Goal: Communication & Community: Answer question/provide support

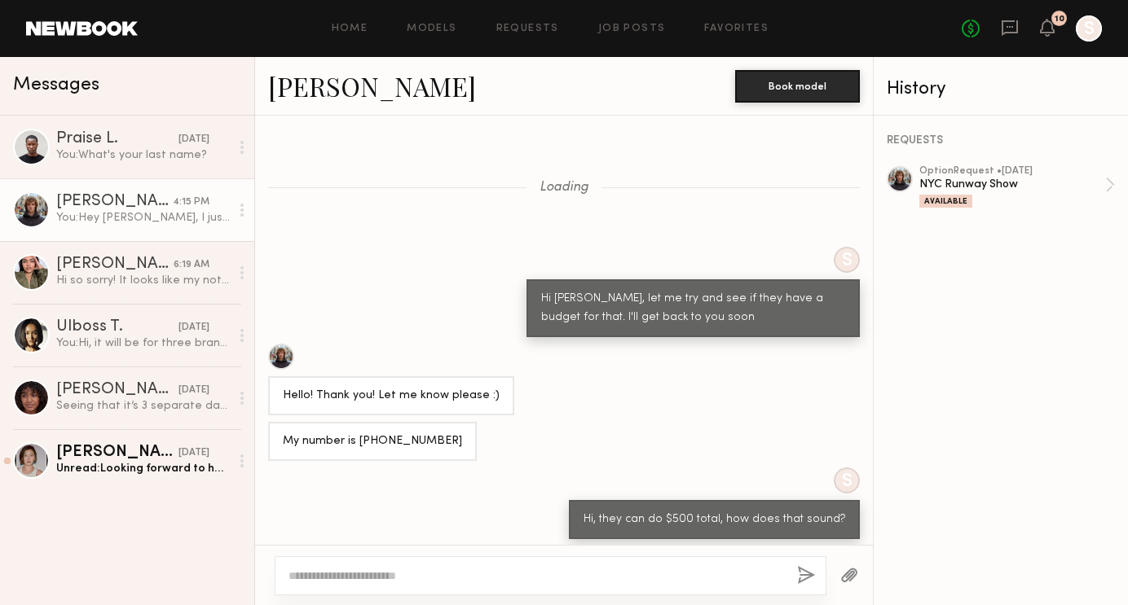
scroll to position [1059, 0]
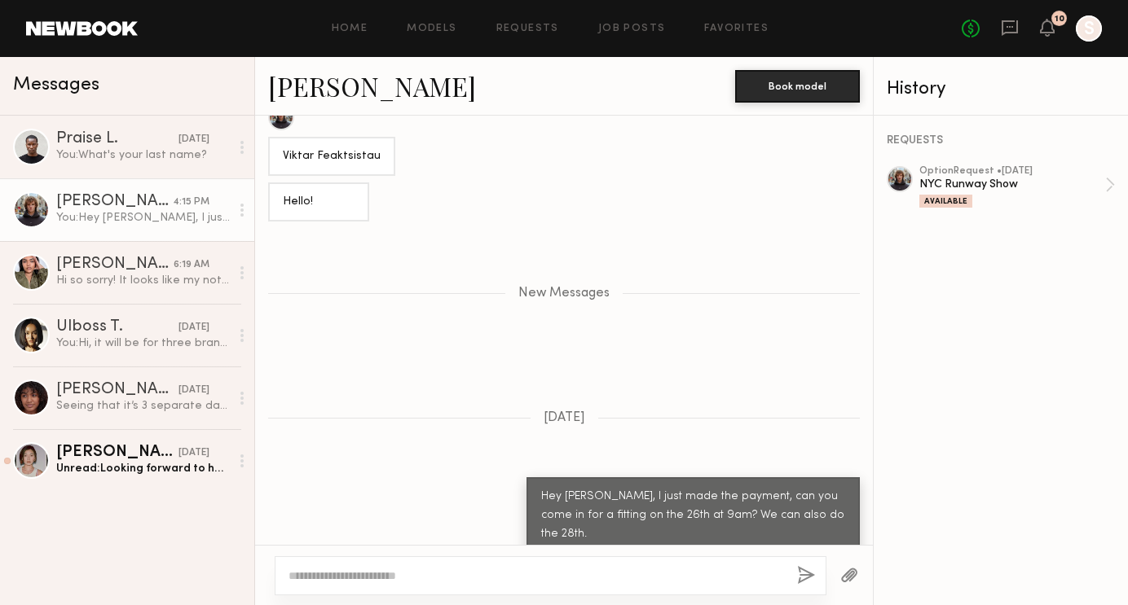
click at [137, 213] on div "You: Hey [PERSON_NAME], I just made the payment, can you come in for a fitting …" at bounding box center [143, 217] width 174 height 15
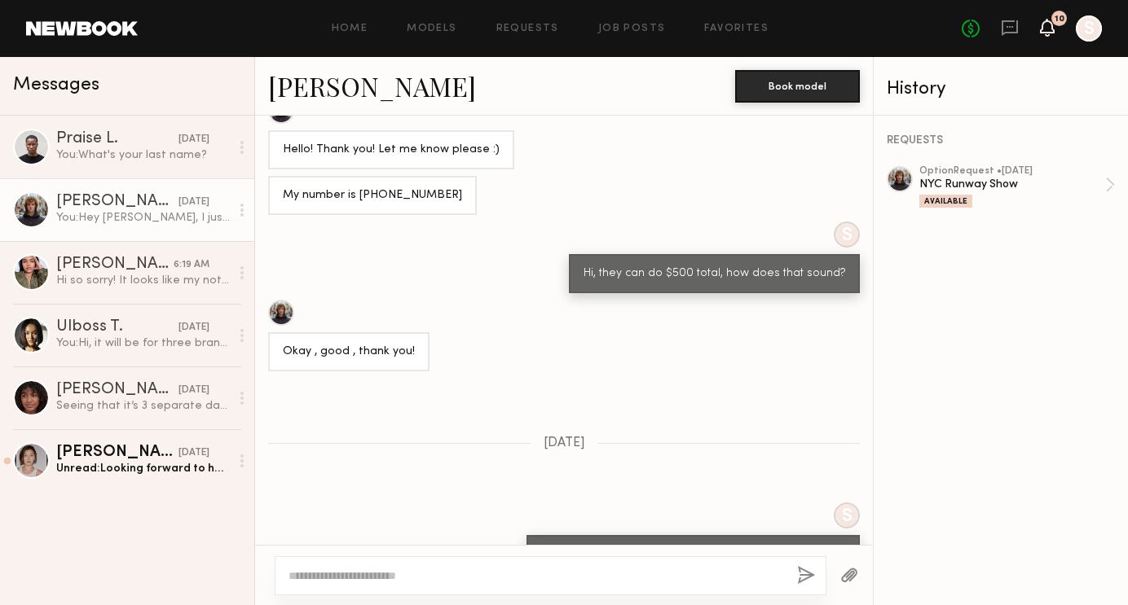
click at [1049, 22] on icon at bounding box center [1046, 26] width 13 height 11
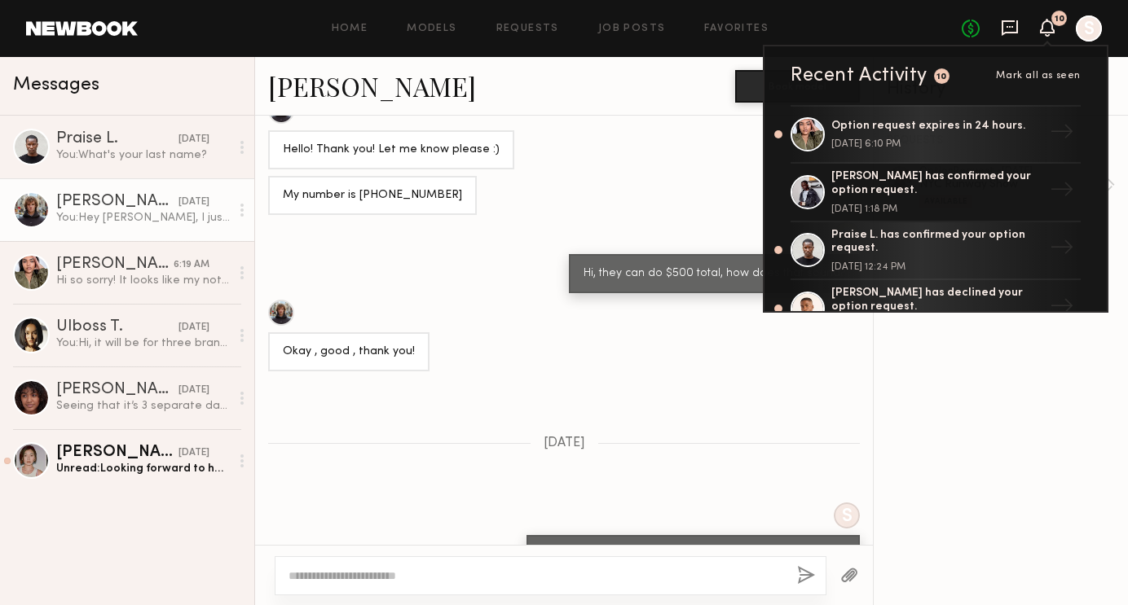
click at [1007, 27] on icon at bounding box center [1009, 27] width 7 height 2
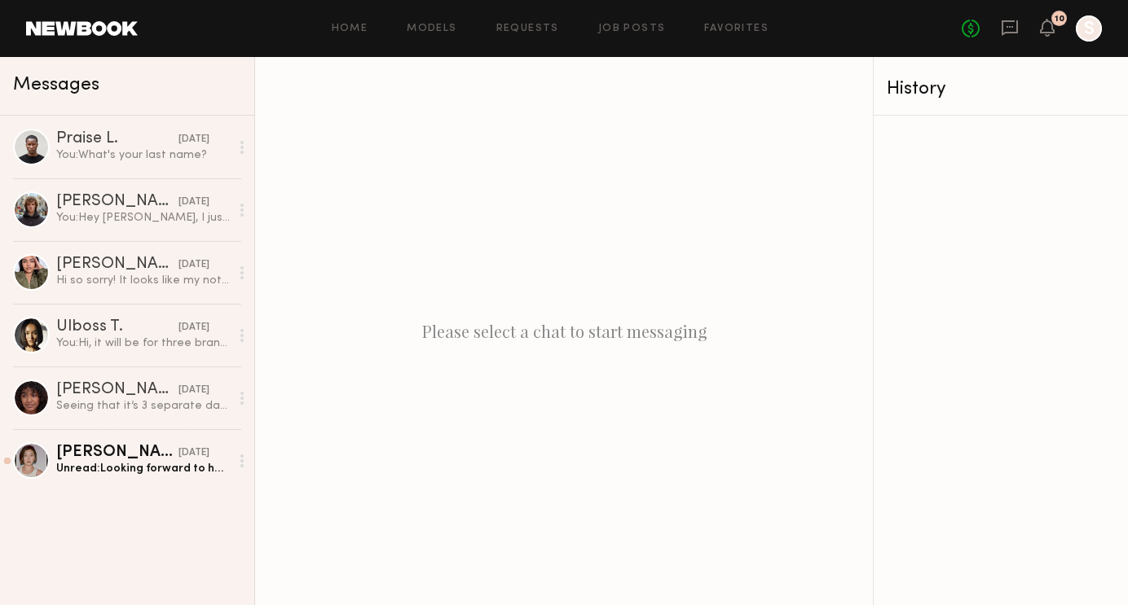
click at [1097, 33] on div at bounding box center [1088, 28] width 26 height 26
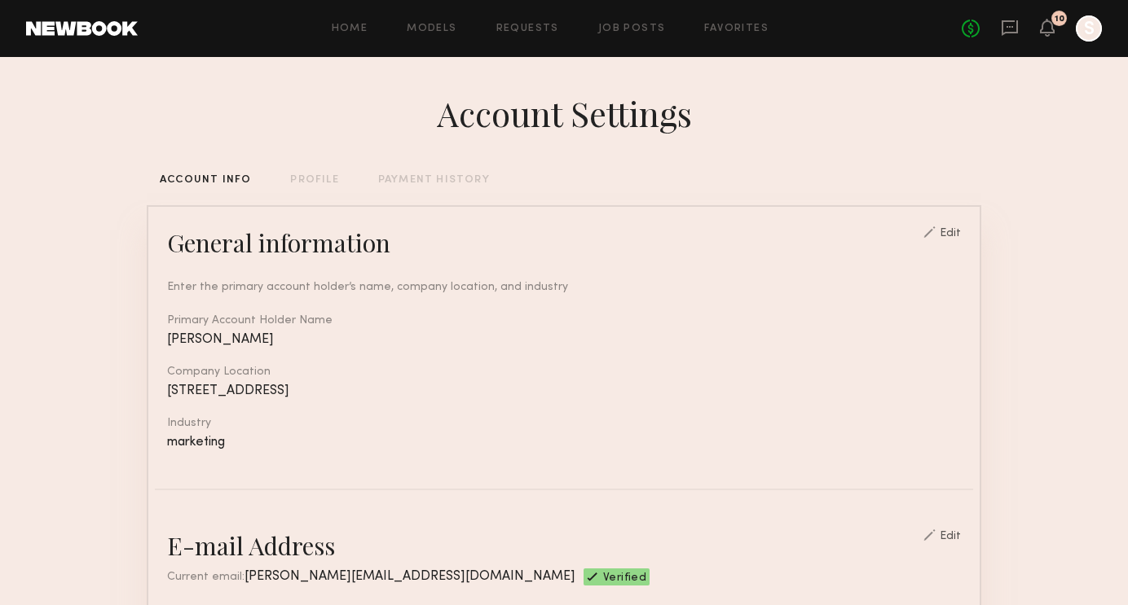
click at [77, 25] on link at bounding box center [82, 28] width 112 height 15
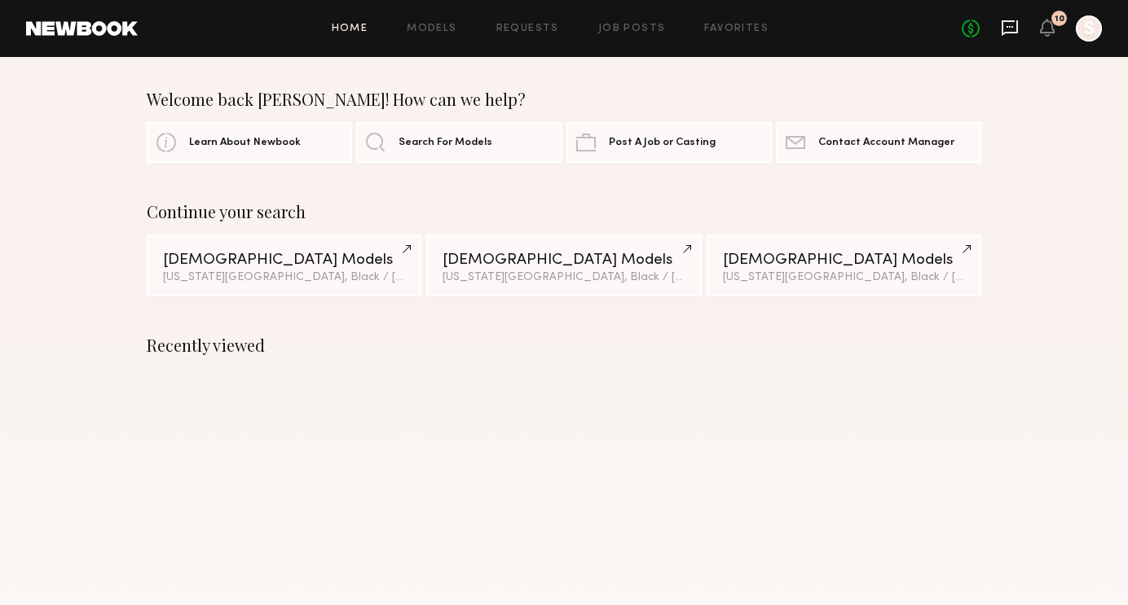
click at [1011, 24] on icon at bounding box center [1009, 28] width 18 height 18
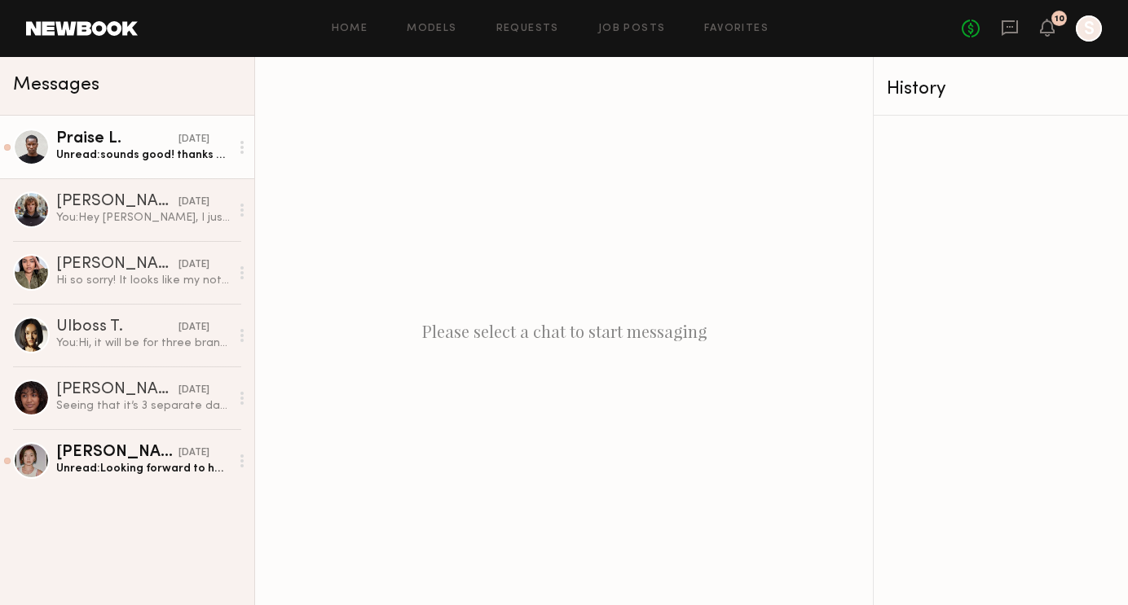
click at [115, 153] on div "Unread: sounds good! thanks so much" at bounding box center [143, 154] width 174 height 15
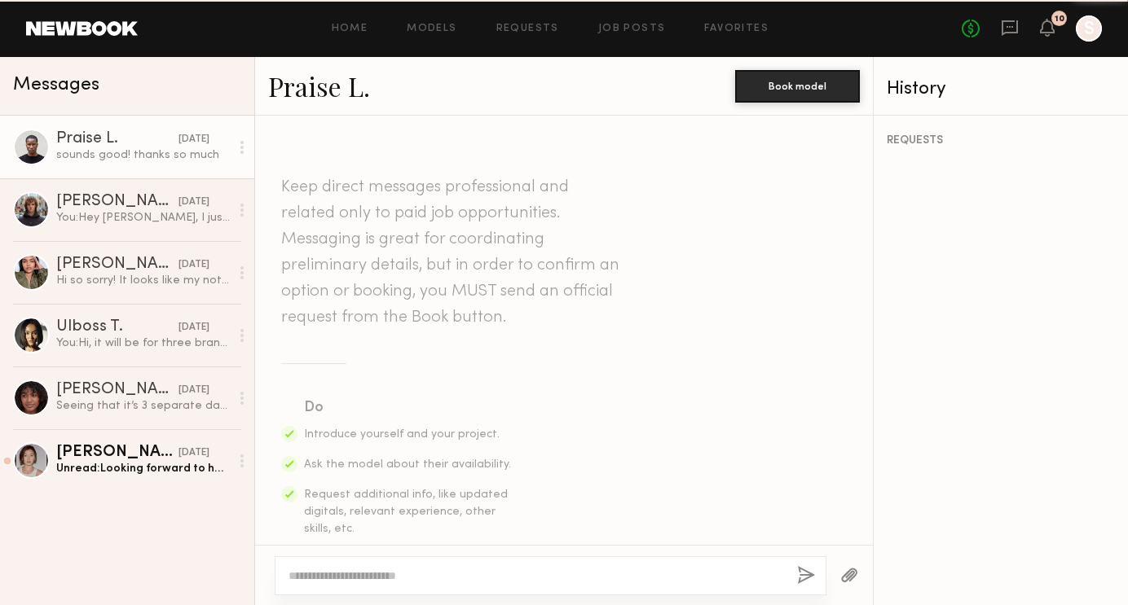
scroll to position [1589, 0]
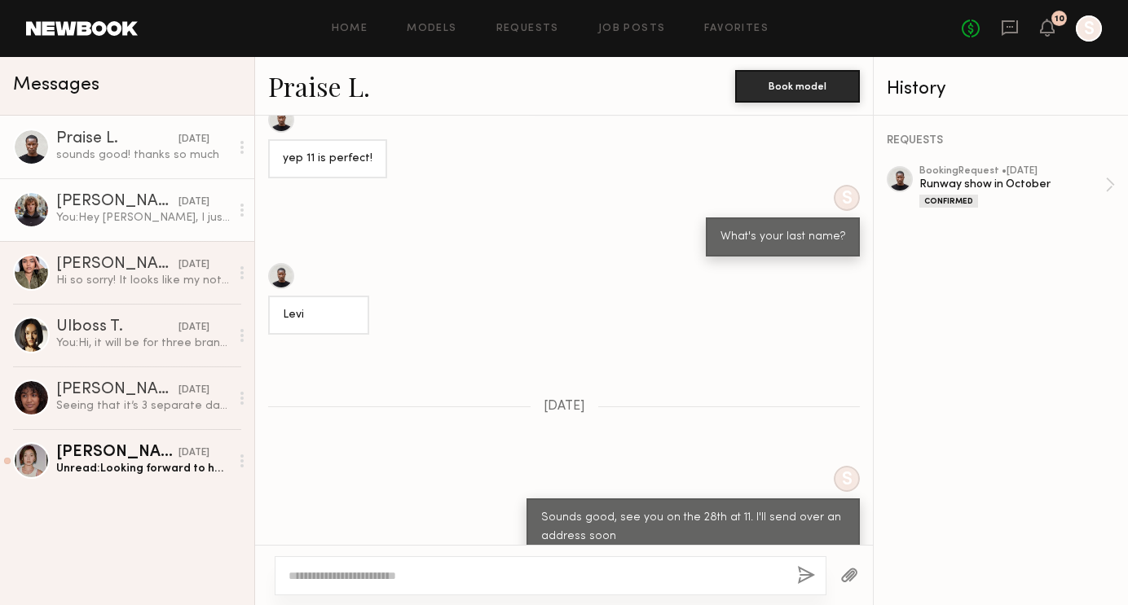
click at [101, 218] on div "You: Hey [PERSON_NAME], I just made the payment, can you come in for a fitting …" at bounding box center [143, 217] width 174 height 15
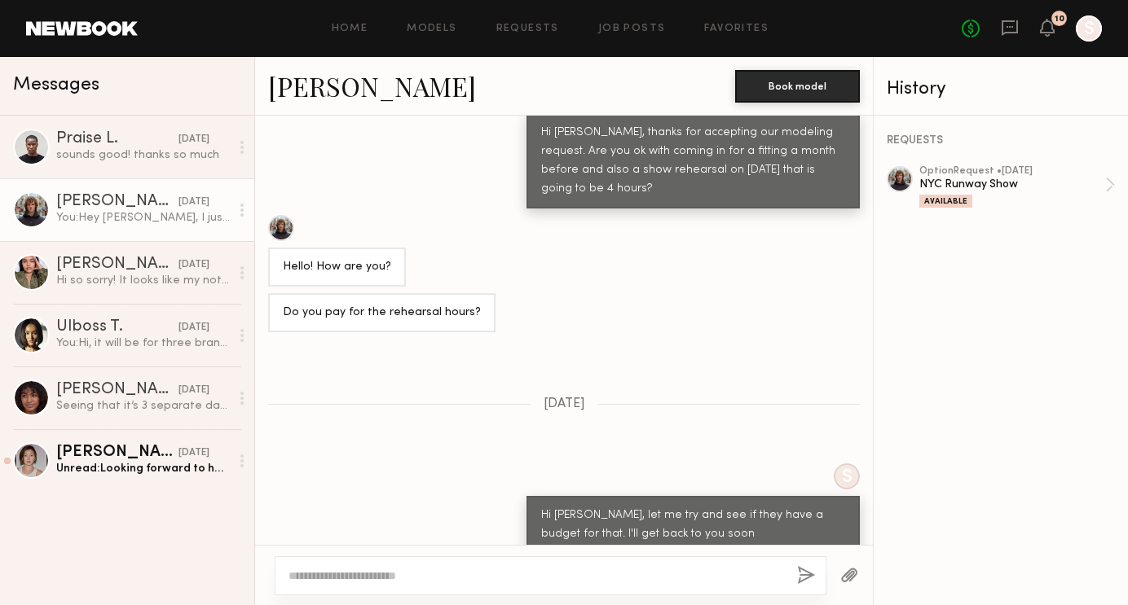
scroll to position [608, 0]
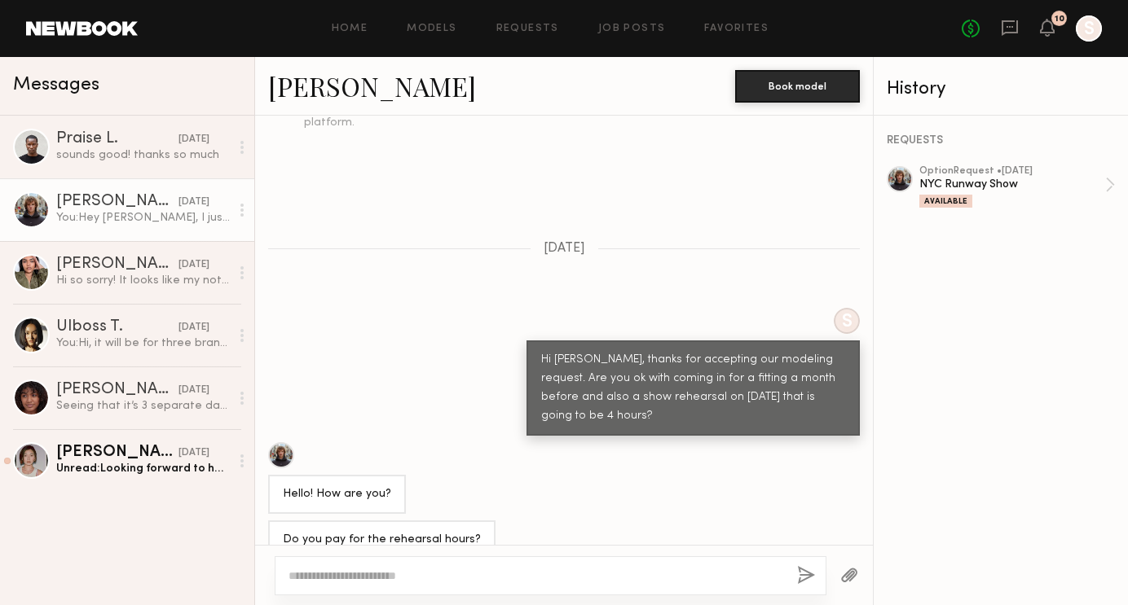
click at [107, 38] on header "Home Models Requests Job Posts Favorites Sign Out No fees up to $5,000 10 S" at bounding box center [564, 28] width 1128 height 57
